Goal: Information Seeking & Learning: Learn about a topic

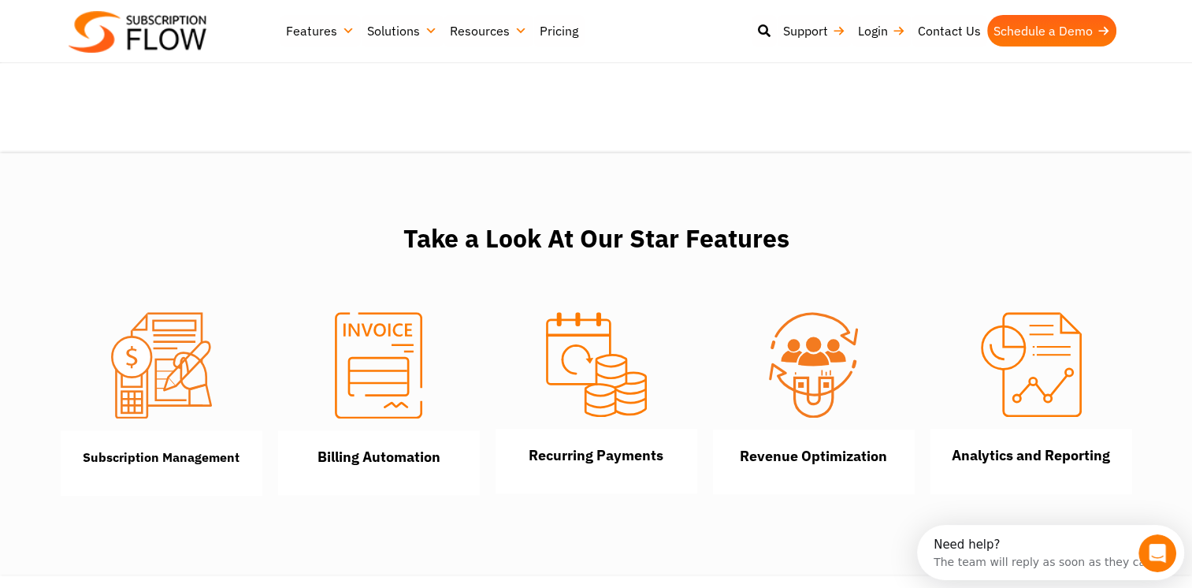
scroll to position [1576, 0]
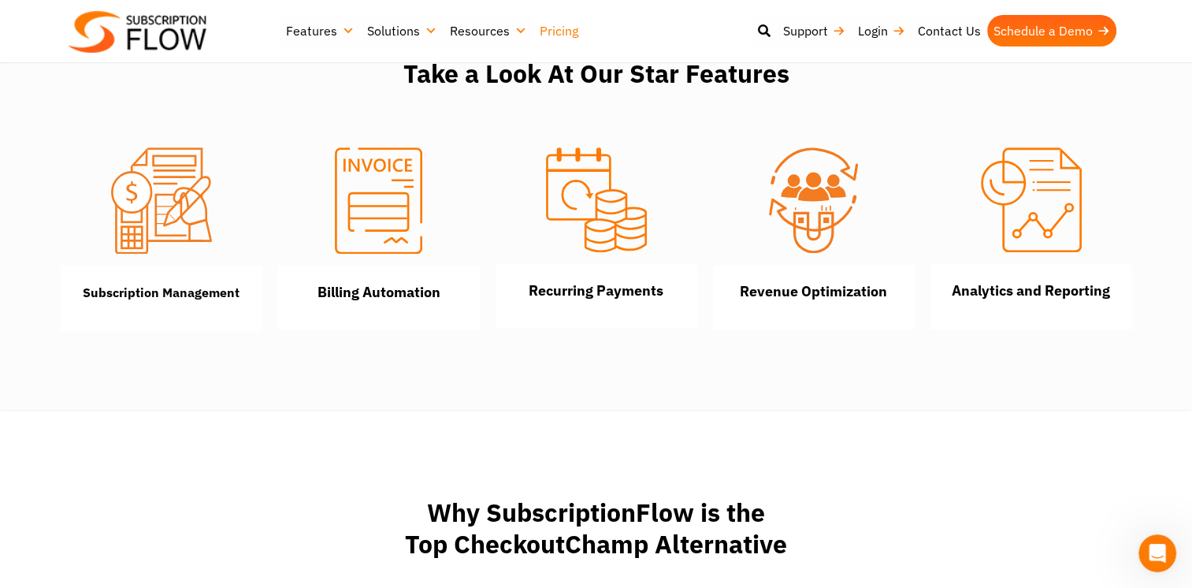
click at [542, 30] on link "Pricing" at bounding box center [558, 31] width 51 height 32
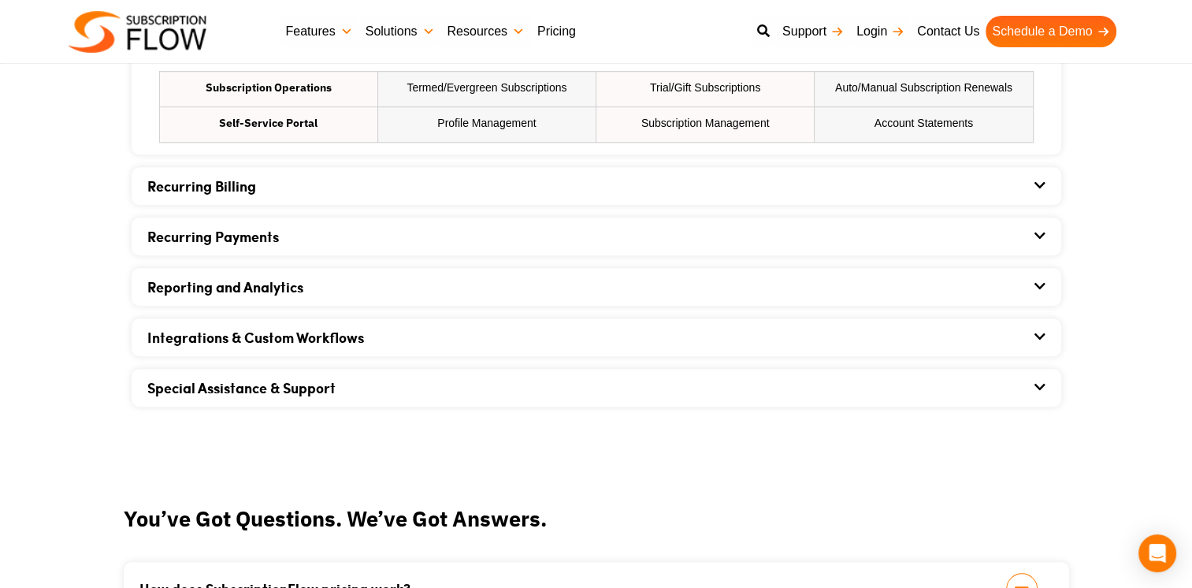
scroll to position [1261, 0]
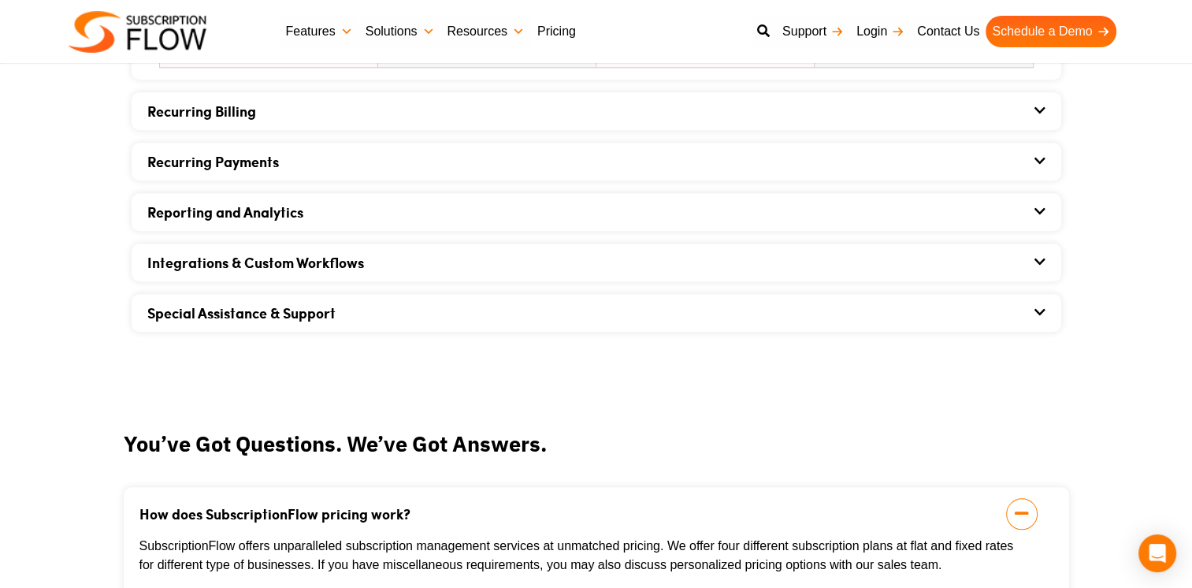
click at [255, 126] on div "Recurring Billing" at bounding box center [596, 111] width 898 height 38
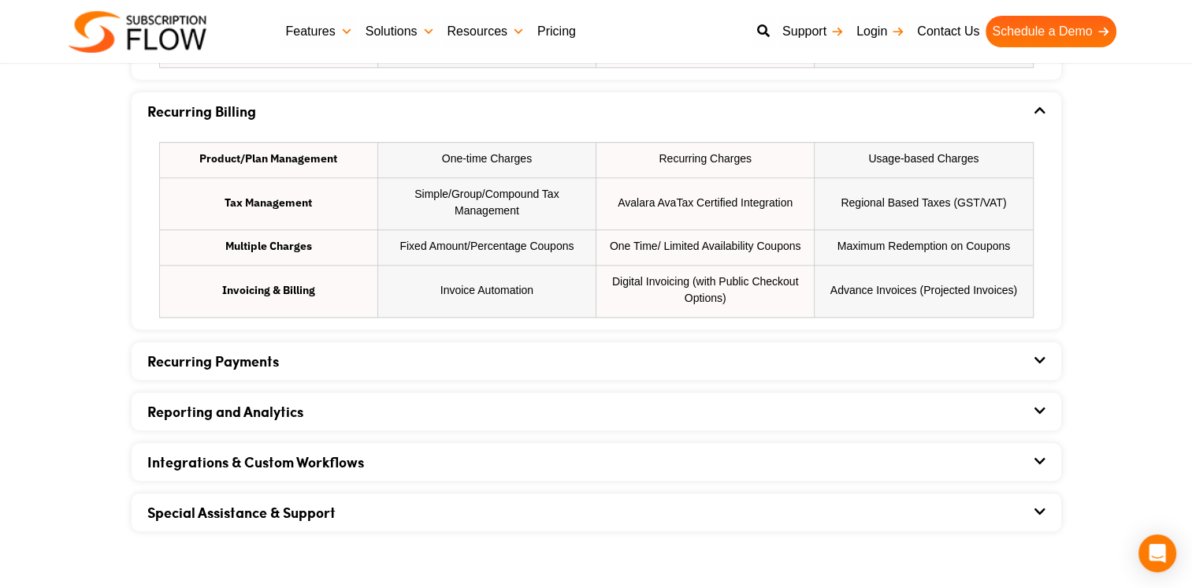
click at [355, 464] on link "Integrations & Custom Workflows" at bounding box center [255, 462] width 217 height 20
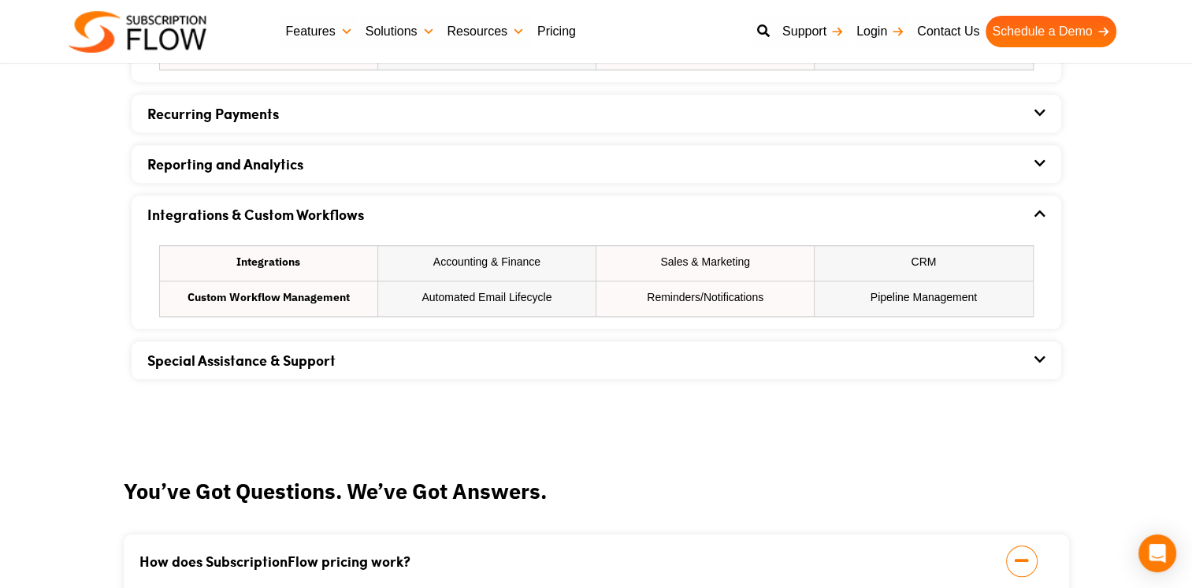
scroll to position [1655, 0]
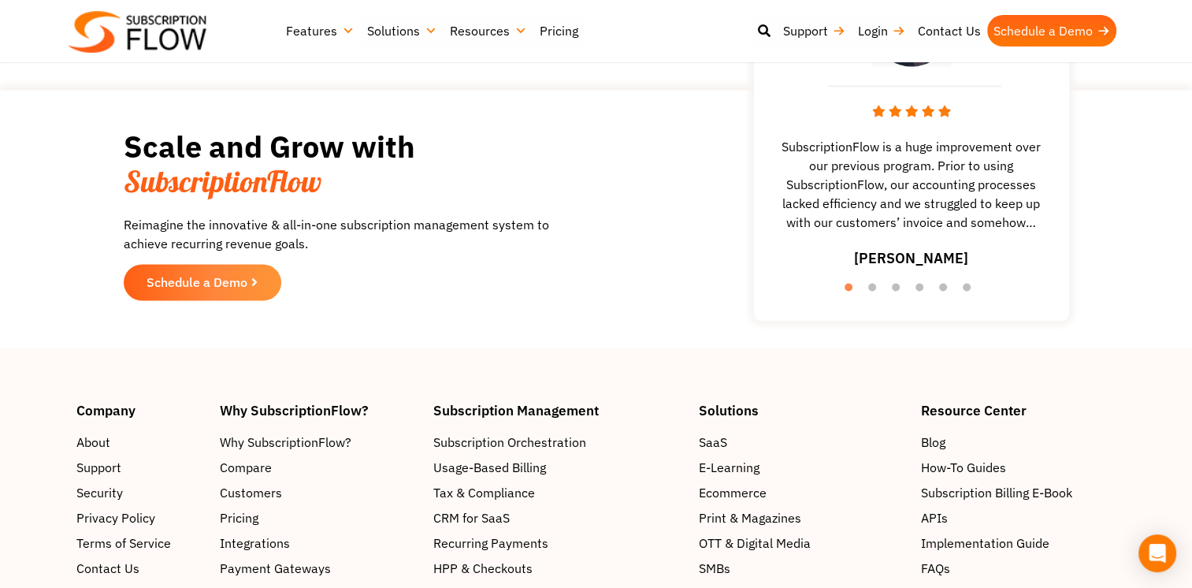
scroll to position [2679, 0]
